Goal: Find specific page/section: Find specific page/section

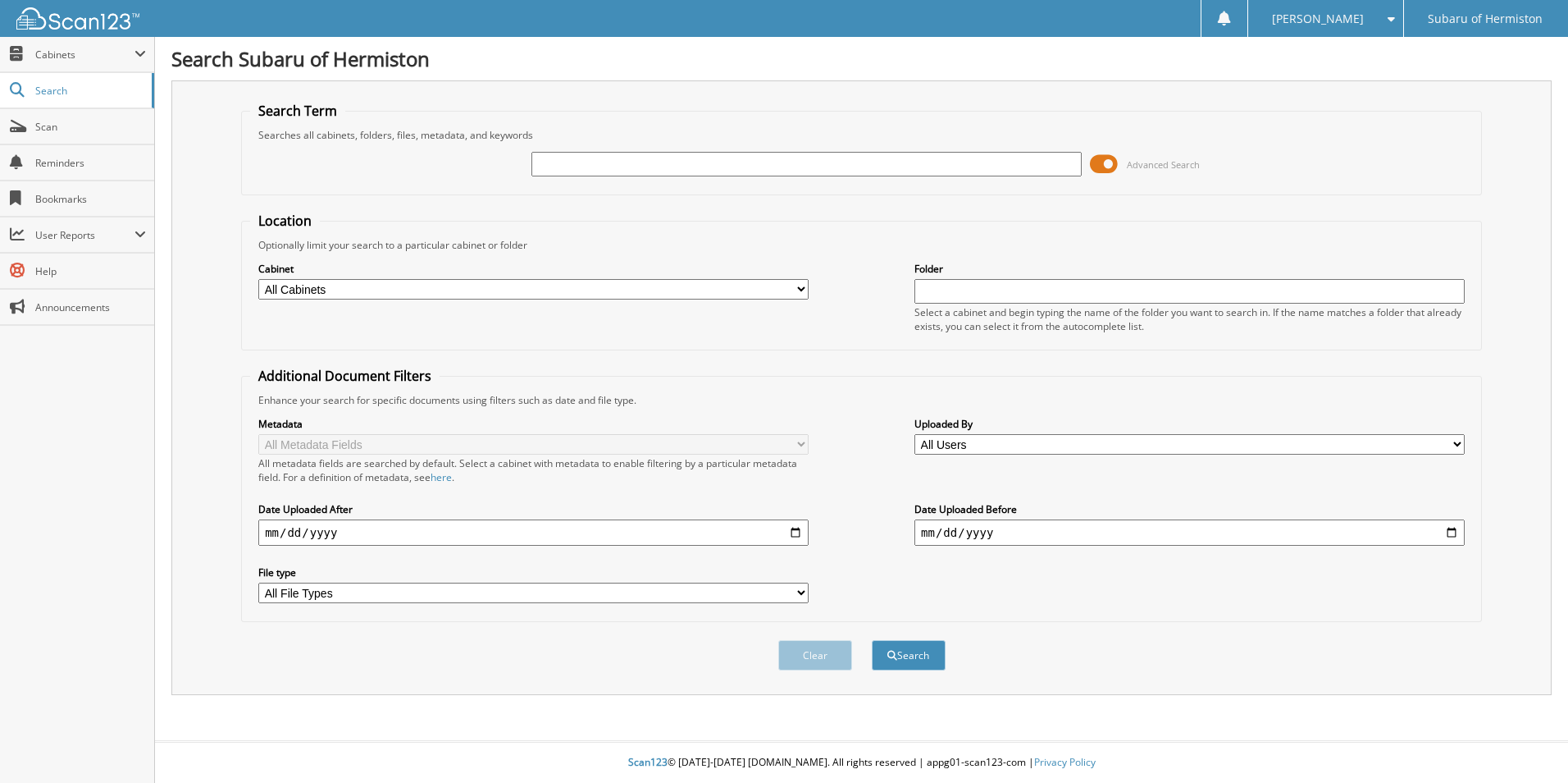
click at [607, 159] on input "text" at bounding box center [806, 164] width 550 height 24
type input "56058066"
click at [872, 640] on button "Search" at bounding box center [909, 654] width 74 height 30
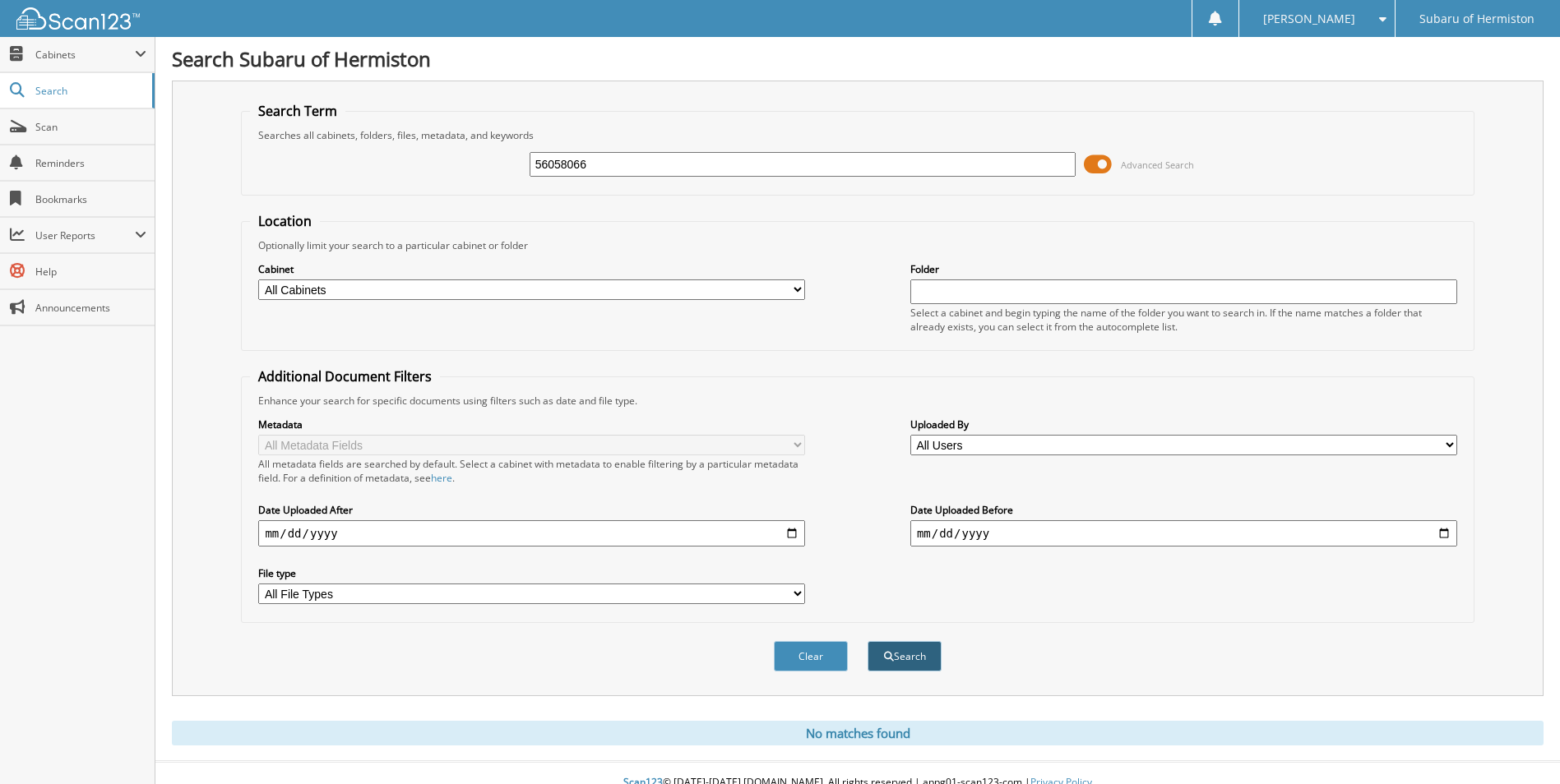
click at [884, 652] on span "submit" at bounding box center [889, 656] width 10 height 10
click at [67, 56] on span "Cabinets" at bounding box center [85, 55] width 100 height 14
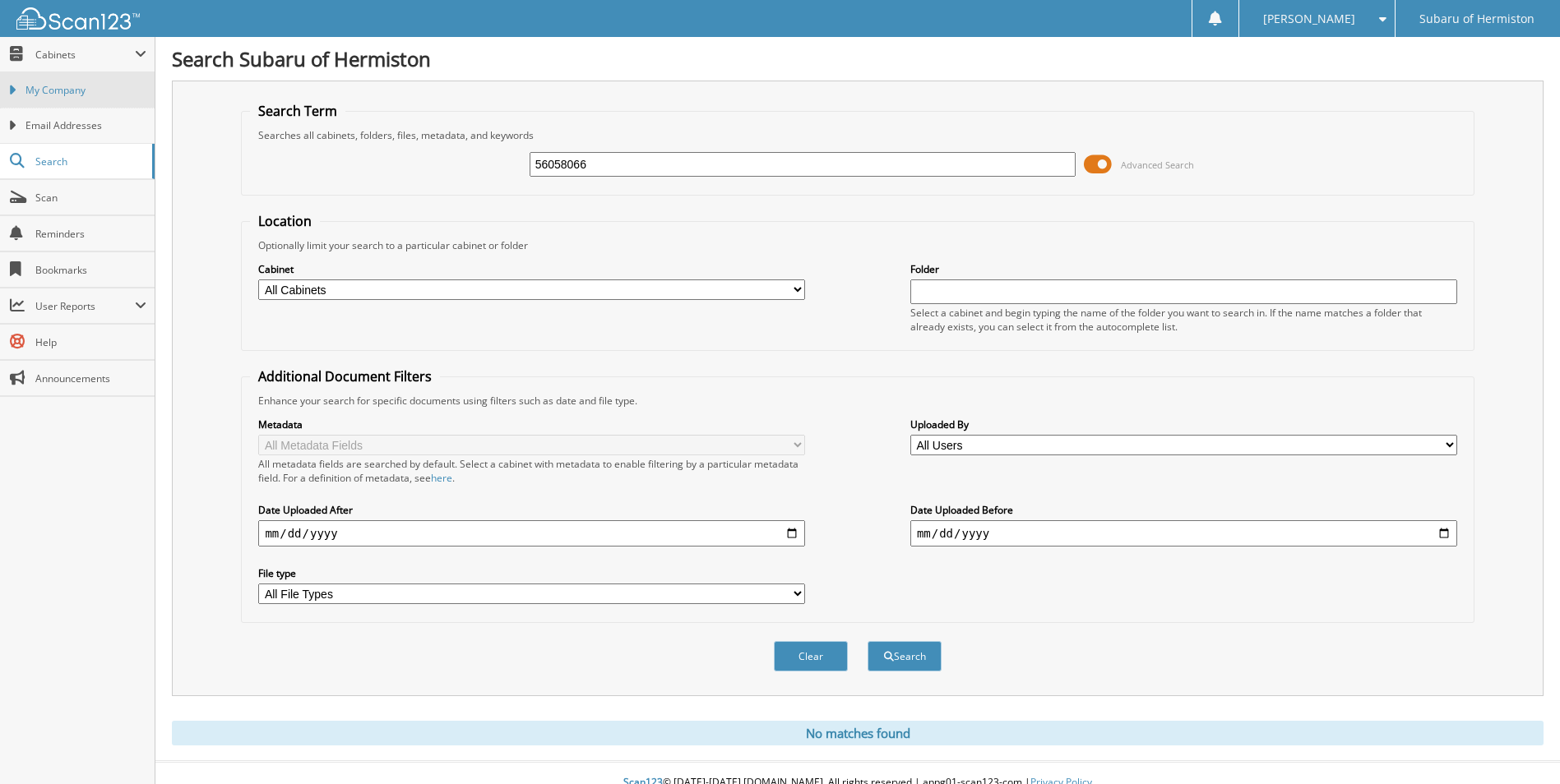
click at [80, 92] on span "My Company" at bounding box center [86, 90] width 121 height 15
